Goal: Book appointment/travel/reservation

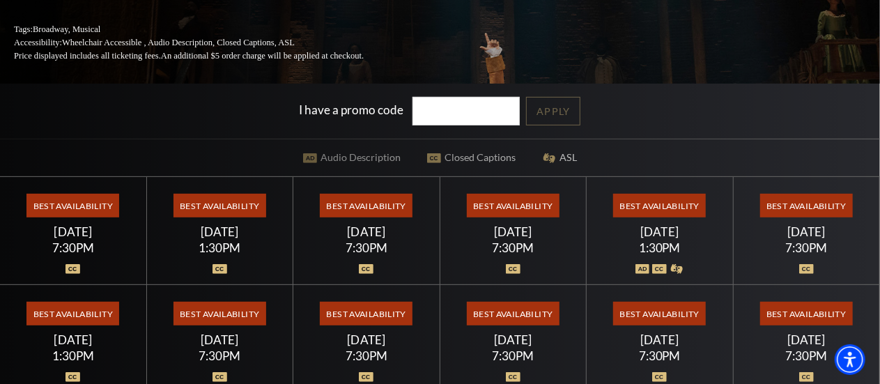
scroll to position [279, 0]
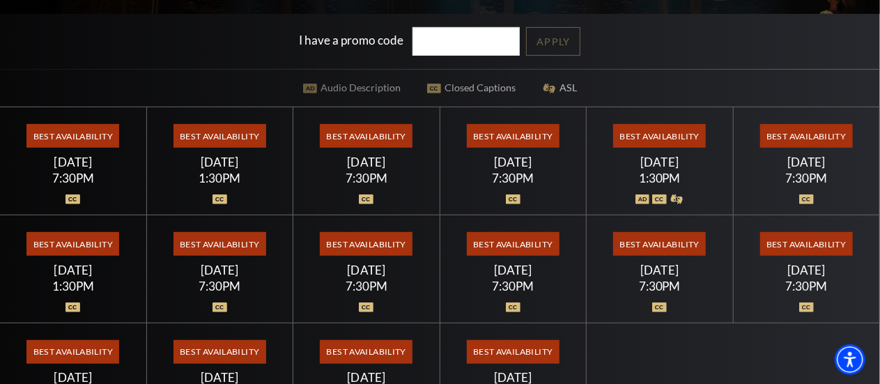
click at [217, 139] on span "Best Availability" at bounding box center [220, 136] width 93 height 24
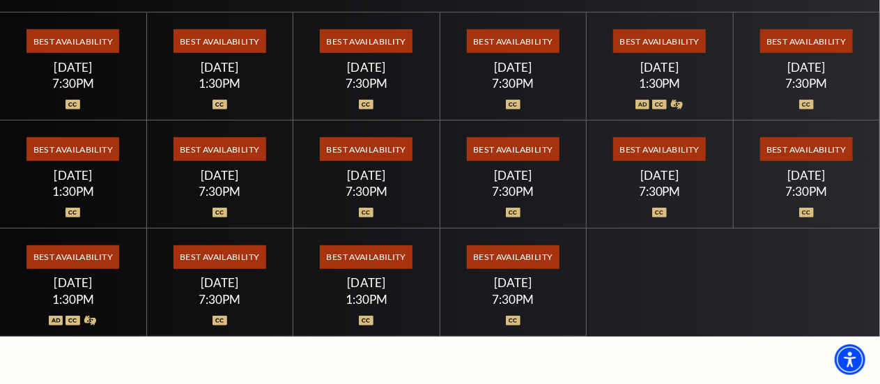
scroll to position [0, 0]
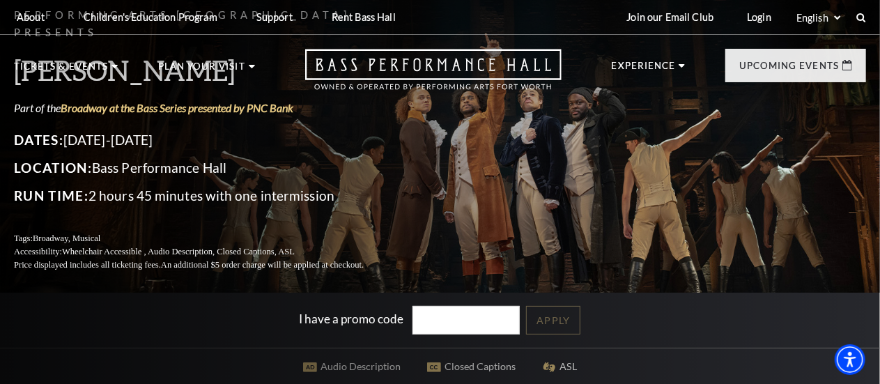
drag, startPoint x: 94, startPoint y: 156, endPoint x: 244, endPoint y: -39, distance: 246.0
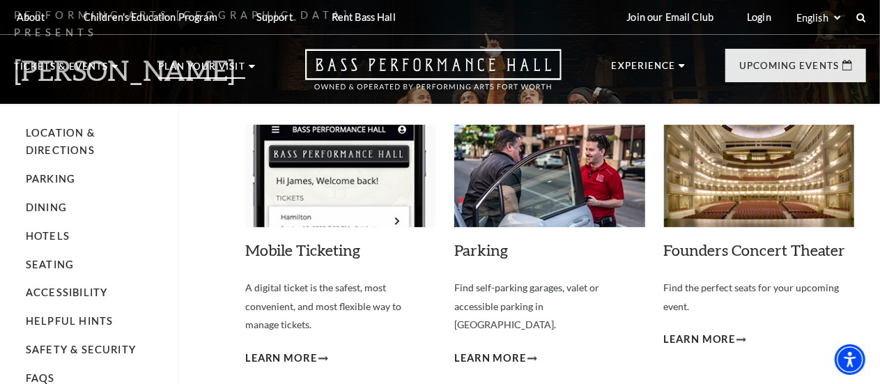
scroll to position [279, 0]
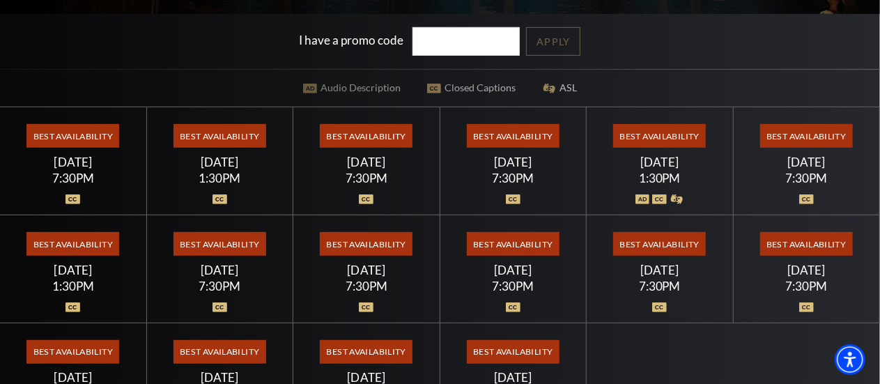
click at [369, 139] on span "Best Availability" at bounding box center [366, 136] width 93 height 24
drag, startPoint x: 482, startPoint y: 121, endPoint x: 516, endPoint y: 139, distance: 37.7
click at [483, 121] on div "Best Availability Friday July 17 7:30PM" at bounding box center [513, 161] width 147 height 108
drag, startPoint x: 519, startPoint y: 144, endPoint x: 576, endPoint y: 197, distance: 77.9
click at [528, 148] on span "Best Availability" at bounding box center [513, 136] width 93 height 24
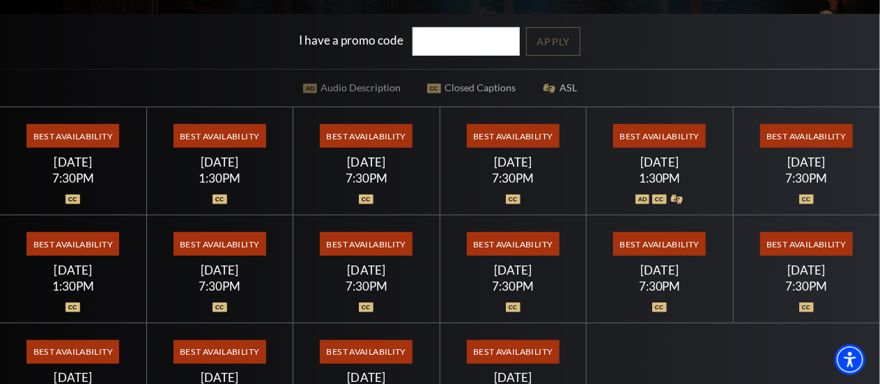
drag, startPoint x: 577, startPoint y: 199, endPoint x: 721, endPoint y: 146, distance: 153.7
click at [606, 193] on div "Select a Performance Wednesday July 15 | 7:30PM Tickets starting at $67 Wednesd…" at bounding box center [440, 269] width 880 height 325
click at [722, 144] on div "Best Availability Saturday July 18 1:30PM" at bounding box center [660, 161] width 147 height 108
drag, startPoint x: 679, startPoint y: 183, endPoint x: 654, endPoint y: 130, distance: 58.9
click at [677, 171] on div "Best Availability Saturday July 18 1:30PM" at bounding box center [660, 161] width 147 height 108
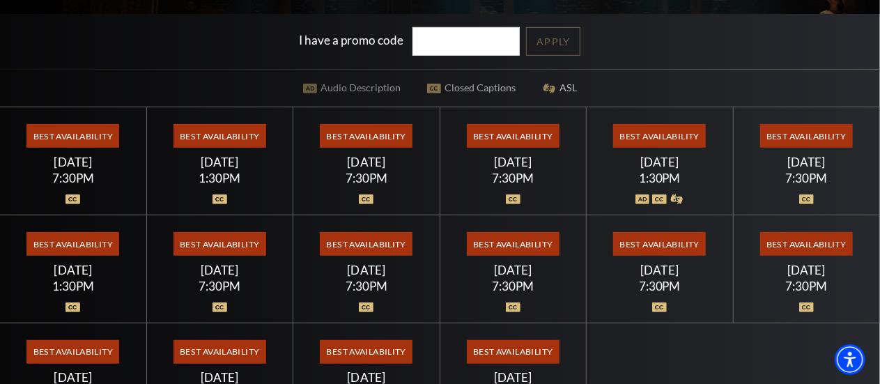
click at [654, 128] on div "Best Availability Saturday July 18 1:30PM" at bounding box center [660, 161] width 147 height 108
click at [807, 137] on span "Best Availability" at bounding box center [806, 136] width 93 height 24
drag, startPoint x: 810, startPoint y: 135, endPoint x: 817, endPoint y: 180, distance: 45.8
click at [817, 174] on div "Best Availability Saturday July 18 7:30PM" at bounding box center [807, 161] width 147 height 108
drag, startPoint x: 822, startPoint y: 229, endPoint x: 822, endPoint y: 238, distance: 9.1
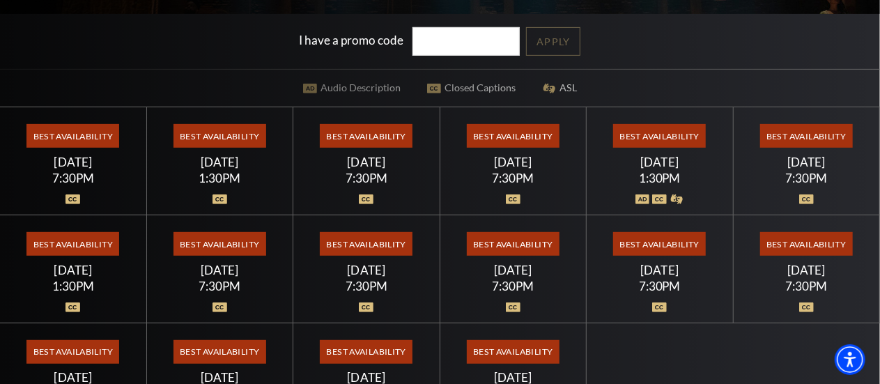
click at [822, 231] on div "Best Availability Friday July 24 7:30PM" at bounding box center [807, 269] width 147 height 108
drag, startPoint x: 819, startPoint y: 247, endPoint x: 636, endPoint y: 263, distance: 183.9
click at [790, 253] on span "Best Availability" at bounding box center [806, 244] width 93 height 24
drag, startPoint x: 636, startPoint y: 263, endPoint x: 489, endPoint y: 299, distance: 150.8
click at [517, 284] on div "Select a Performance Wednesday July 15 | 7:30PM Tickets starting at $67 Wednesd…" at bounding box center [440, 269] width 880 height 325
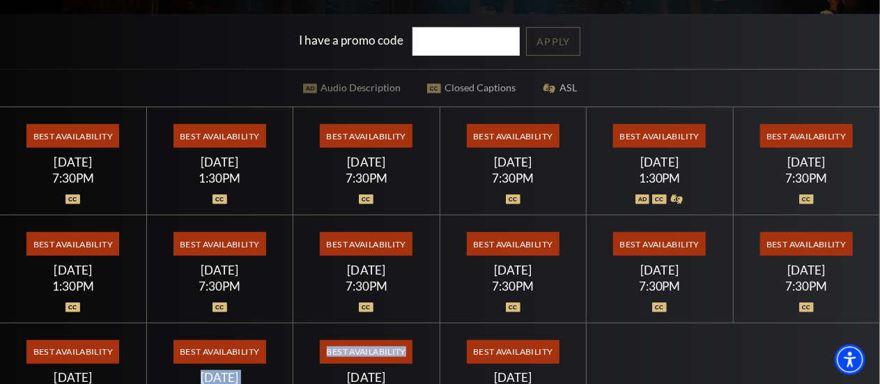
drag, startPoint x: 337, startPoint y: 332, endPoint x: 225, endPoint y: 305, distance: 115.6
click at [259, 321] on div "Select a Performance Wednesday July 15 | 7:30PM Tickets starting at $67 Wednesd…" at bounding box center [440, 269] width 880 height 325
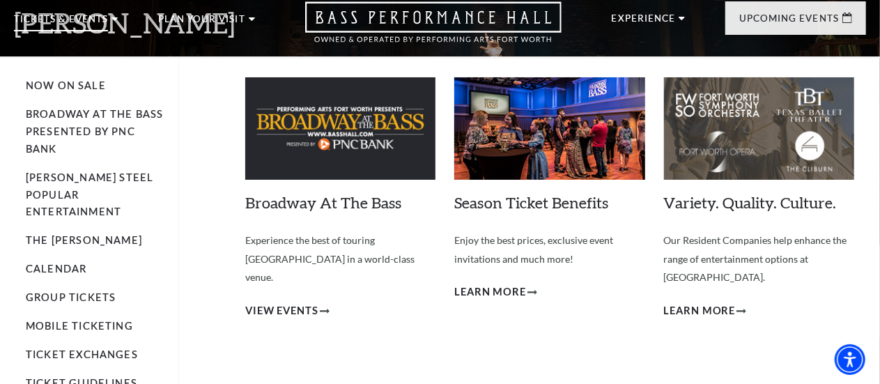
scroll to position [70, 0]
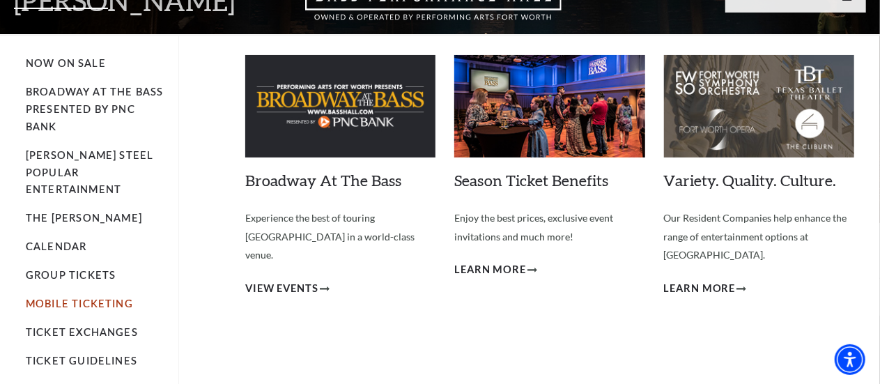
click at [55, 298] on link "Mobile Ticketing" at bounding box center [79, 304] width 107 height 12
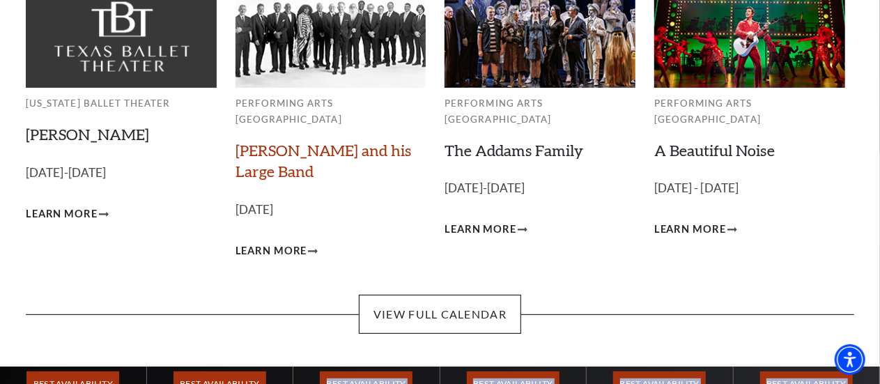
scroll to position [209, 0]
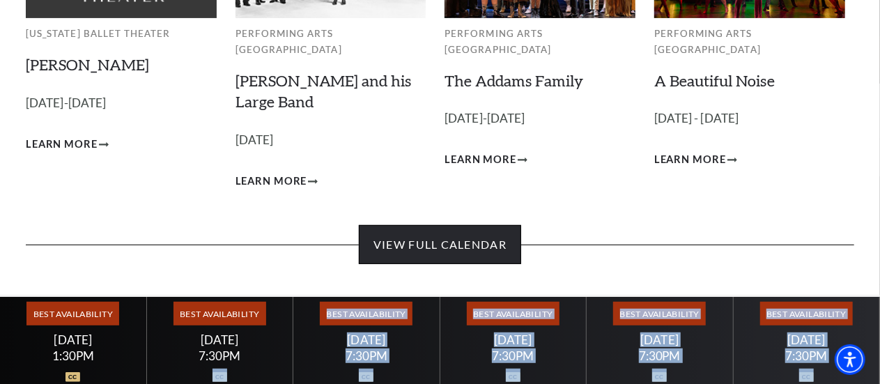
click at [436, 240] on link "View Full Calendar" at bounding box center [440, 244] width 162 height 39
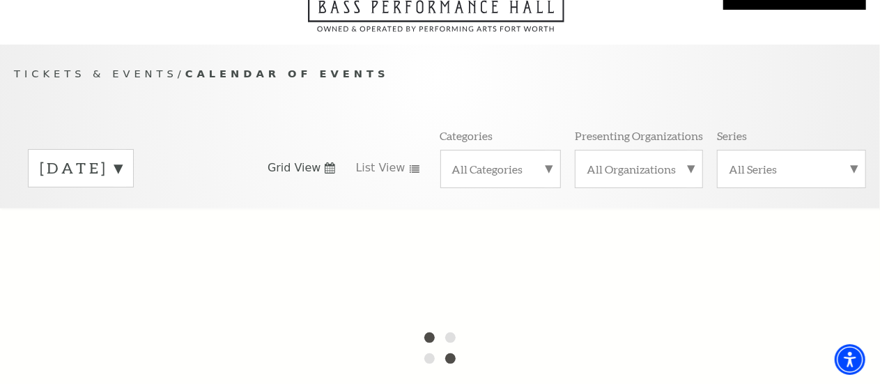
scroll to position [70, 0]
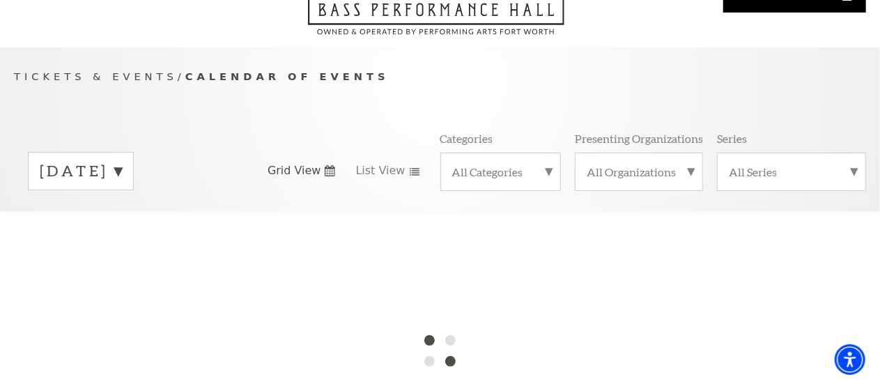
click at [122, 176] on label "October 2025" at bounding box center [81, 171] width 82 height 22
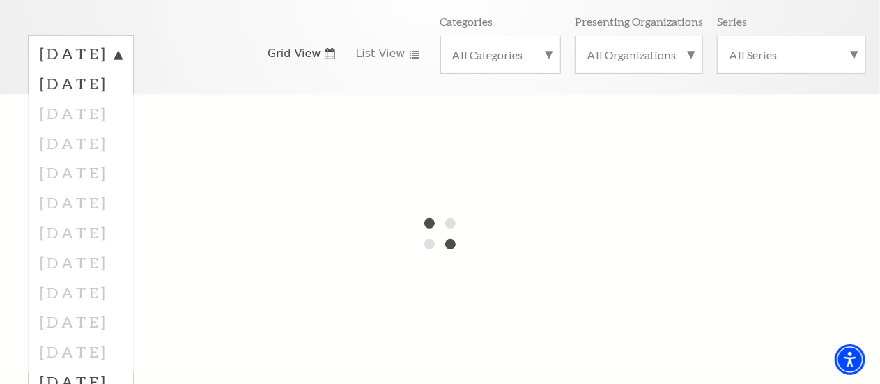
scroll to position [209, 0]
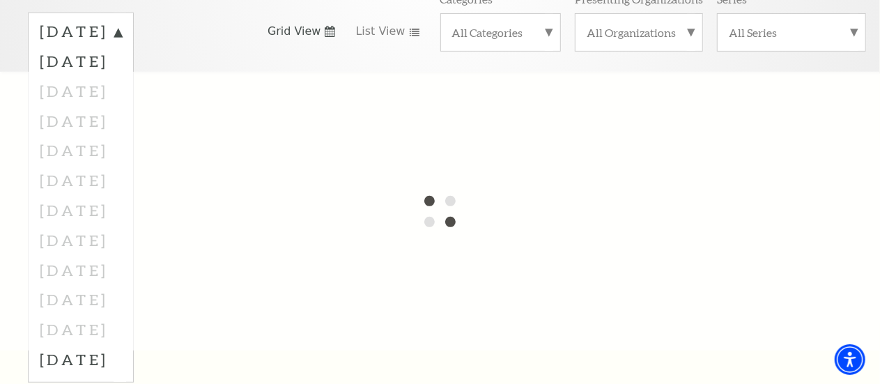
click at [66, 304] on div at bounding box center [440, 211] width 880 height 279
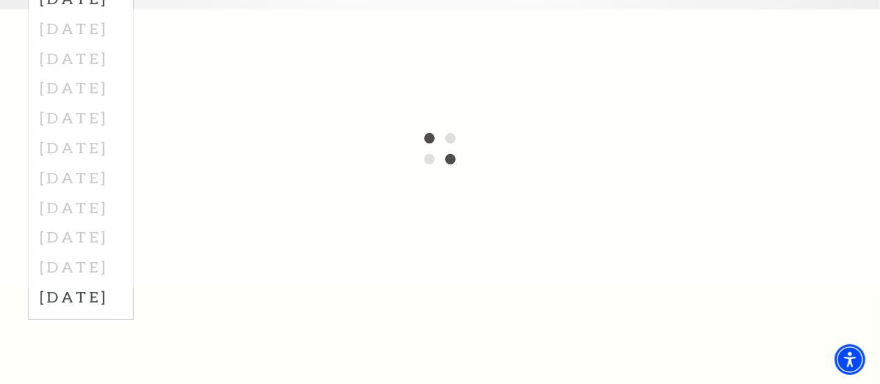
scroll to position [0, 0]
